Goal: Information Seeking & Learning: Learn about a topic

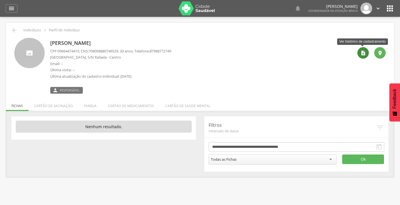
click at [361, 55] on icon "" at bounding box center [364, 53] width 6 height 6
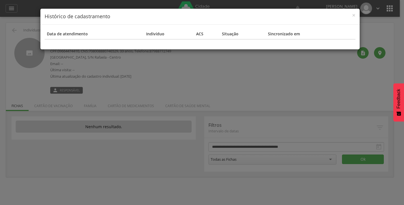
click at [351, 16] on h4 "Histórico de cadastramento" at bounding box center [200, 16] width 311 height 7
click at [356, 15] on div "× Histórico de cadastramento" at bounding box center [200, 17] width 320 height 16
click at [23, 53] on div "× Histórico de cadastramento Data de atendimento Indivíduo ACS Situação Sincron…" at bounding box center [202, 102] width 404 height 205
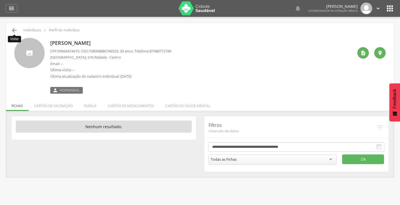
click at [13, 31] on icon "" at bounding box center [14, 30] width 7 height 7
click at [87, 107] on li "Família" at bounding box center [90, 104] width 24 height 13
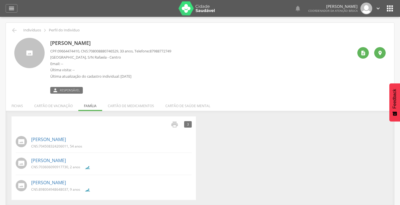
scroll to position [17, 0]
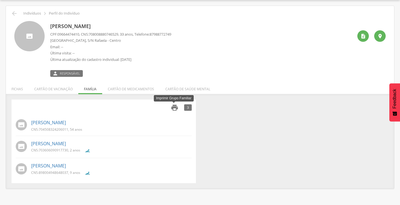
click at [176, 109] on icon "" at bounding box center [175, 108] width 8 height 8
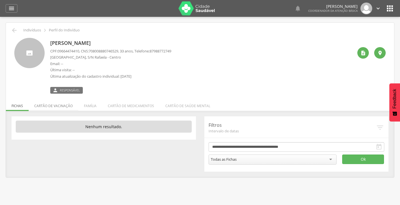
click at [44, 107] on li "Cartão de vacinação" at bounding box center [54, 104] width 50 height 13
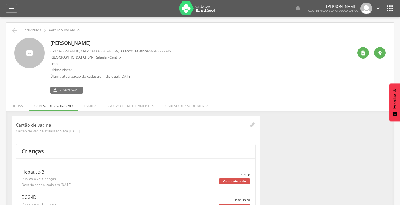
scroll to position [28, 0]
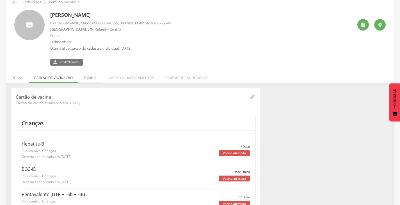
click at [91, 75] on li "Família" at bounding box center [90, 76] width 24 height 13
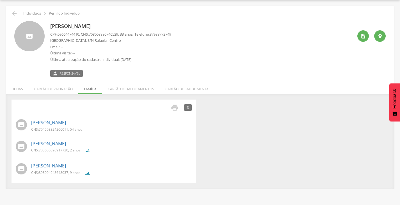
scroll to position [17, 0]
click at [119, 92] on li "Cartão de medicamentos" at bounding box center [131, 87] width 58 height 13
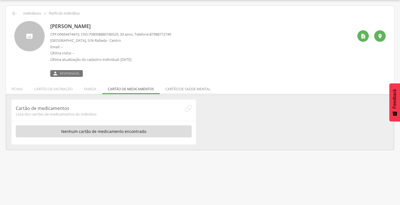
click at [185, 87] on li "Cartão de saúde mental" at bounding box center [188, 87] width 56 height 13
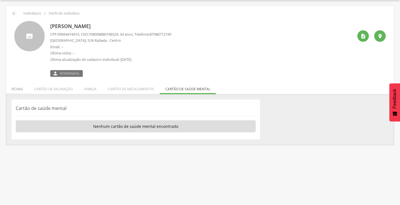
click at [19, 90] on li "Fichas" at bounding box center [17, 87] width 23 height 13
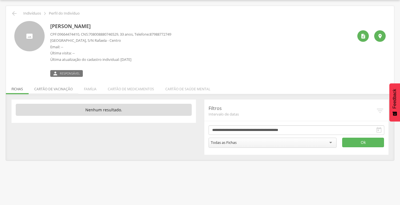
click at [57, 90] on li "Cartão de vacinação" at bounding box center [54, 87] width 50 height 13
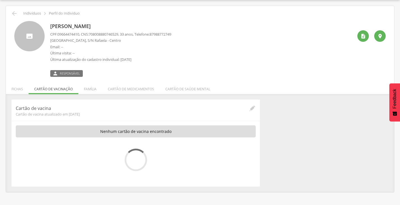
scroll to position [28, 0]
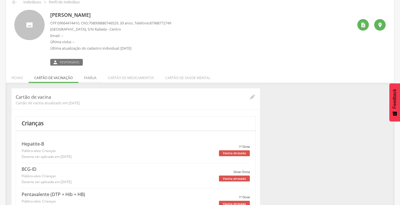
click at [84, 81] on li "Família" at bounding box center [90, 76] width 24 height 13
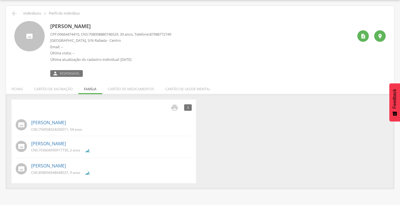
scroll to position [17, 0]
click at [173, 111] on icon "" at bounding box center [175, 108] width 8 height 8
